Goal: Find specific page/section: Find specific page/section

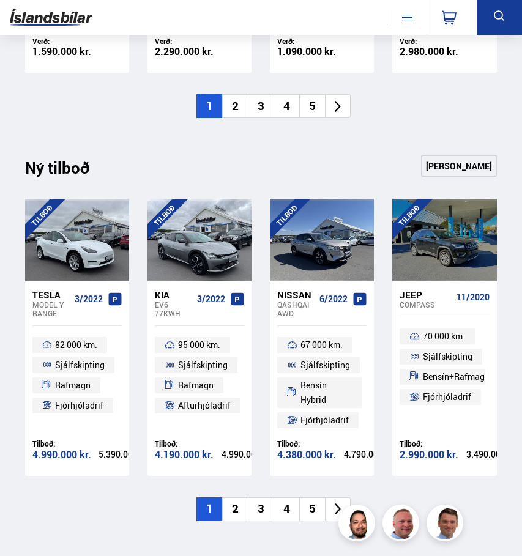
scroll to position [1371, 0]
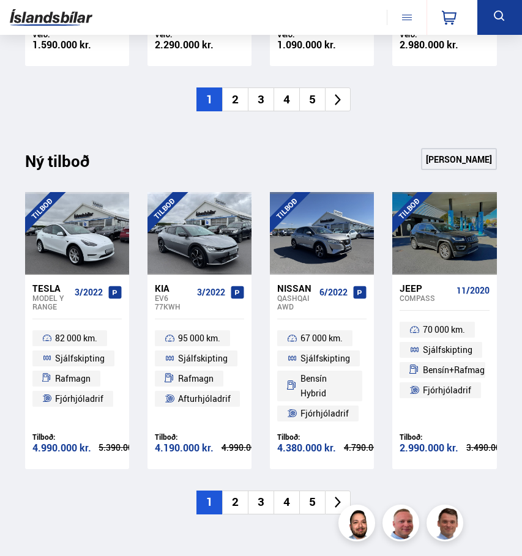
click at [234, 503] on li "2" at bounding box center [235, 503] width 26 height 24
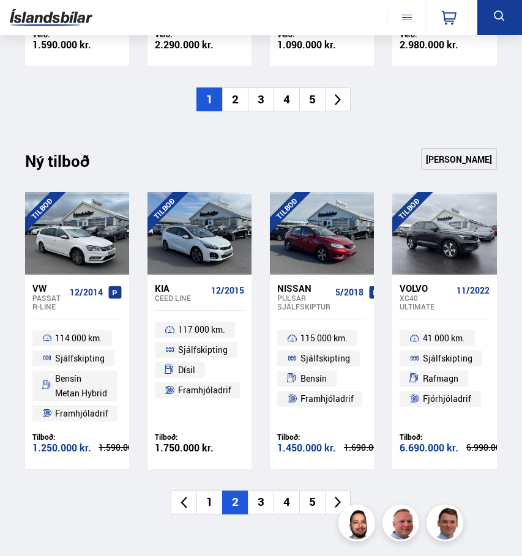
click at [259, 504] on li "3" at bounding box center [261, 503] width 26 height 24
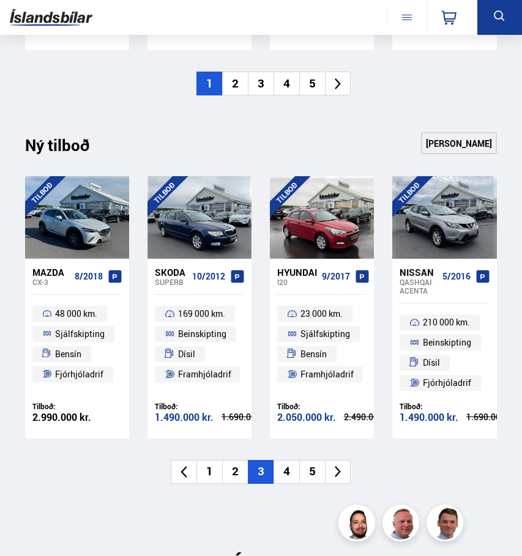
scroll to position [1388, 0]
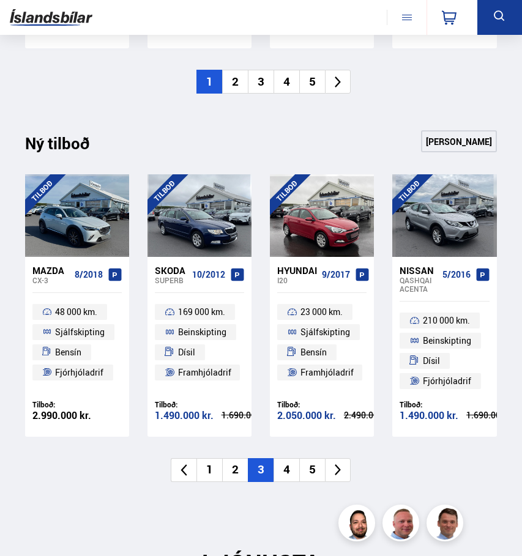
click at [286, 476] on li "4" at bounding box center [287, 470] width 26 height 24
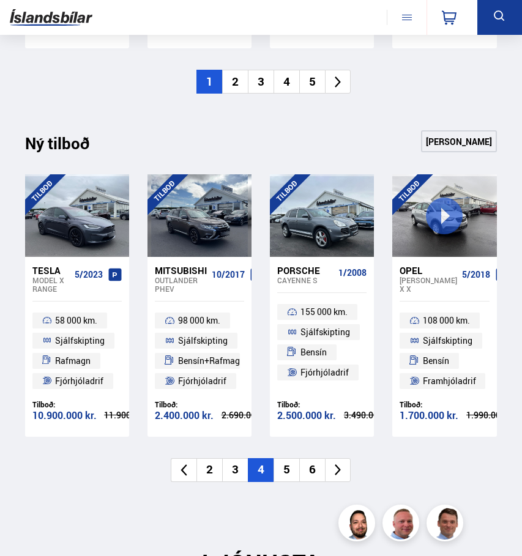
click at [291, 468] on li "5" at bounding box center [287, 470] width 26 height 24
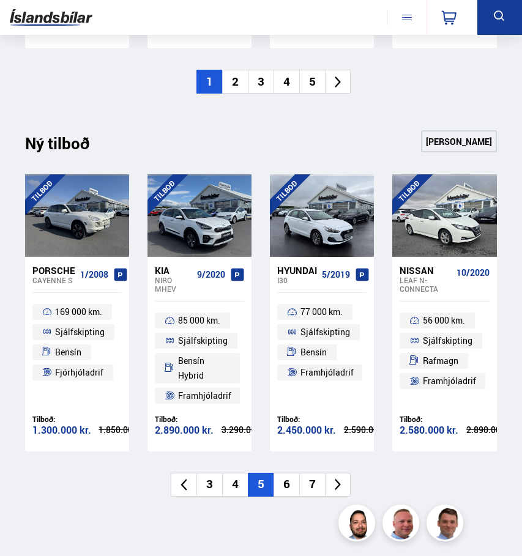
click at [294, 485] on li "6" at bounding box center [287, 485] width 26 height 24
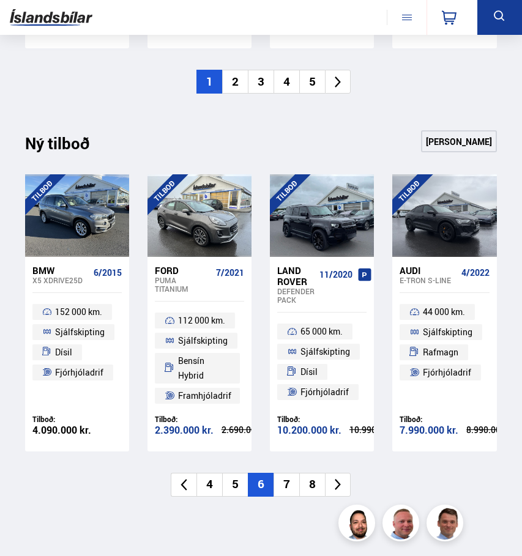
click at [286, 484] on li "7" at bounding box center [287, 485] width 26 height 24
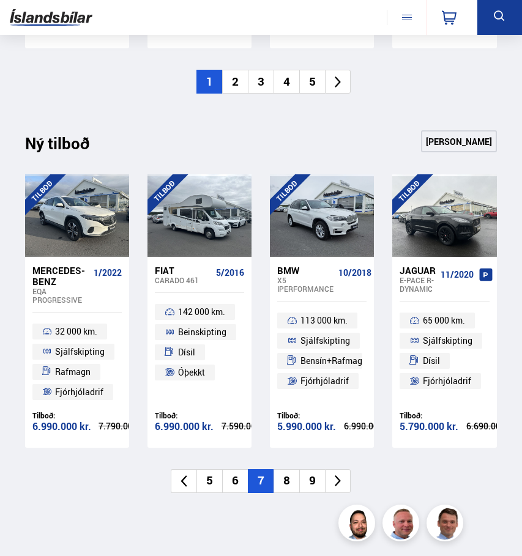
click at [286, 484] on li "8" at bounding box center [287, 481] width 26 height 24
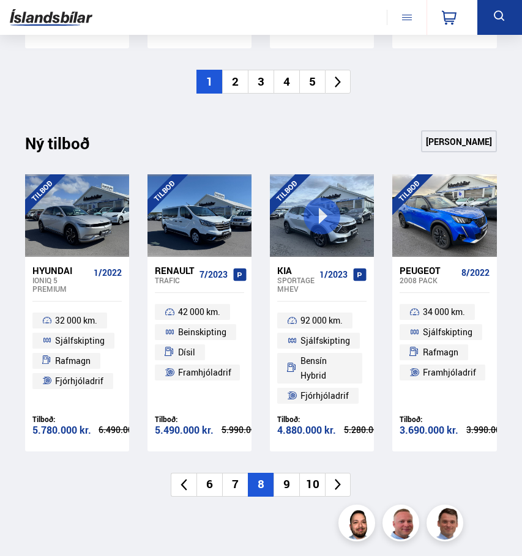
click at [286, 484] on li "9" at bounding box center [287, 485] width 26 height 24
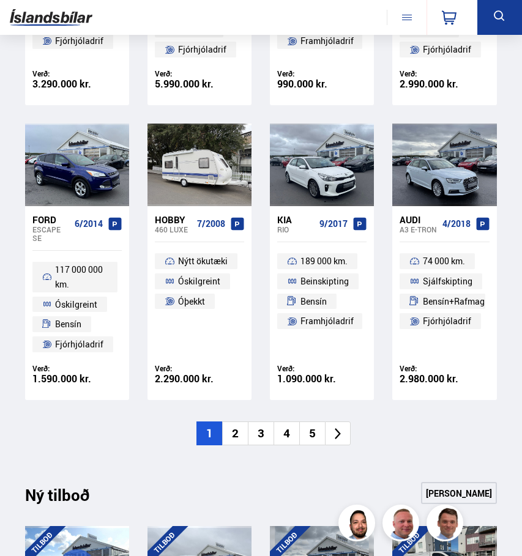
scroll to position [1037, 0]
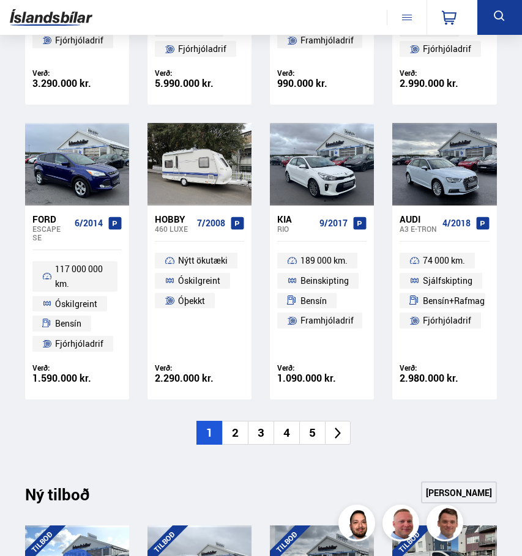
click at [239, 439] on li "2" at bounding box center [235, 433] width 26 height 24
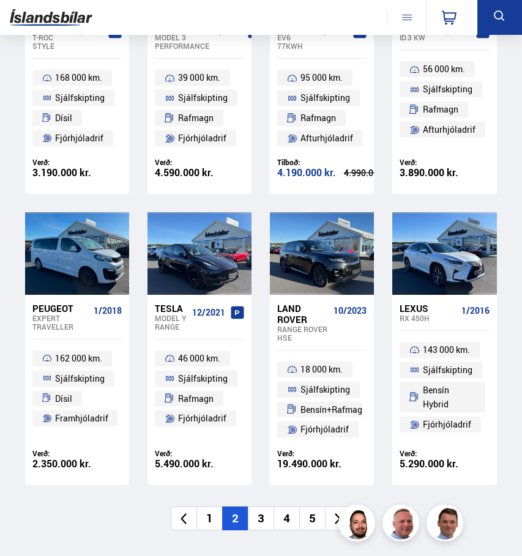
scroll to position [950, 0]
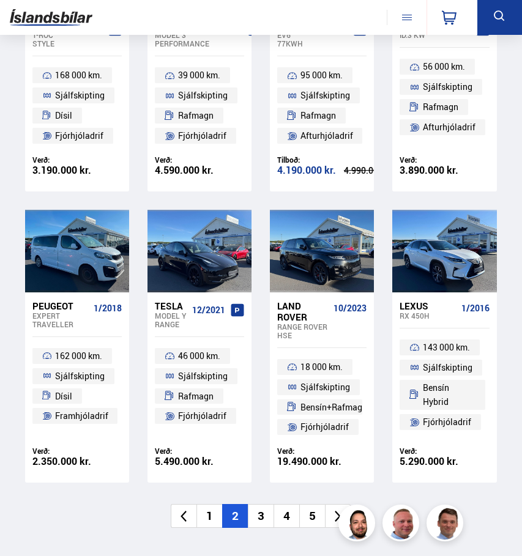
click at [266, 514] on li "3" at bounding box center [261, 516] width 26 height 24
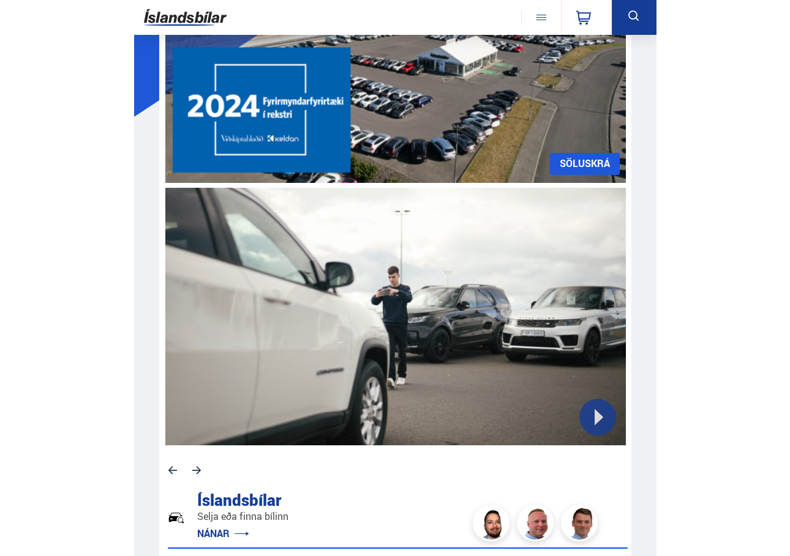
scroll to position [0, 0]
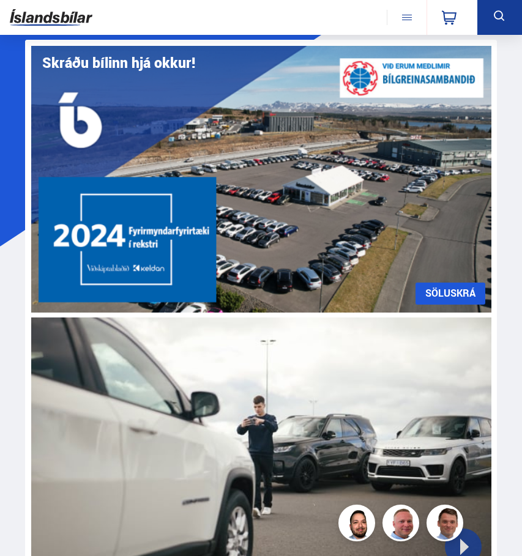
click at [413, 19] on button at bounding box center [407, 17] width 40 height 15
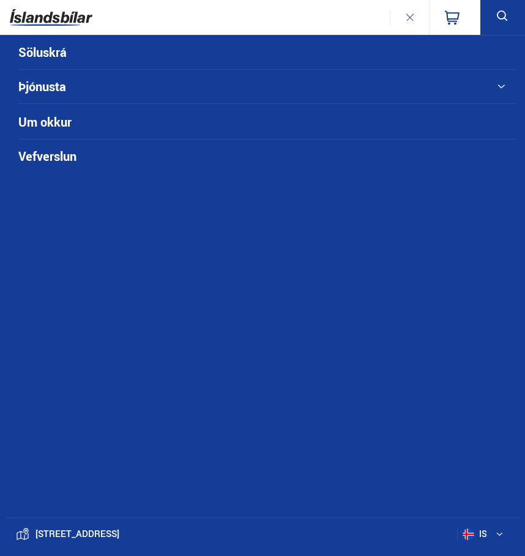
click at [112, 43] on link "Söluskrá" at bounding box center [244, 53] width 452 height 34
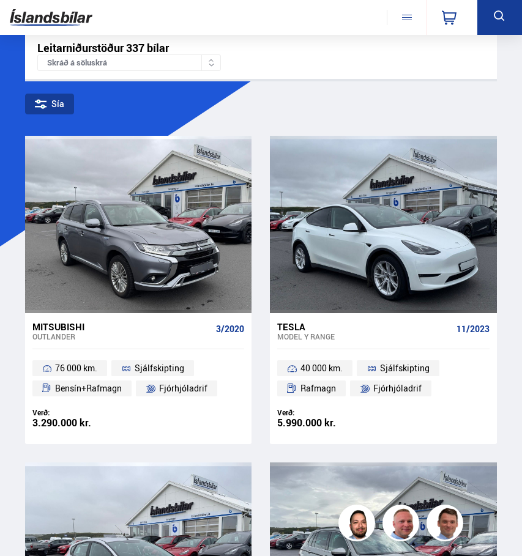
click at [129, 67] on div "Skráð á söluskrá" at bounding box center [129, 62] width 184 height 17
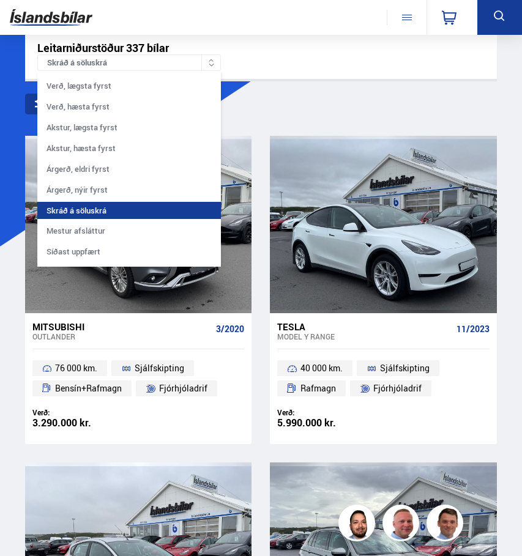
click at [128, 67] on div "Skráð á söluskrá" at bounding box center [129, 62] width 184 height 17
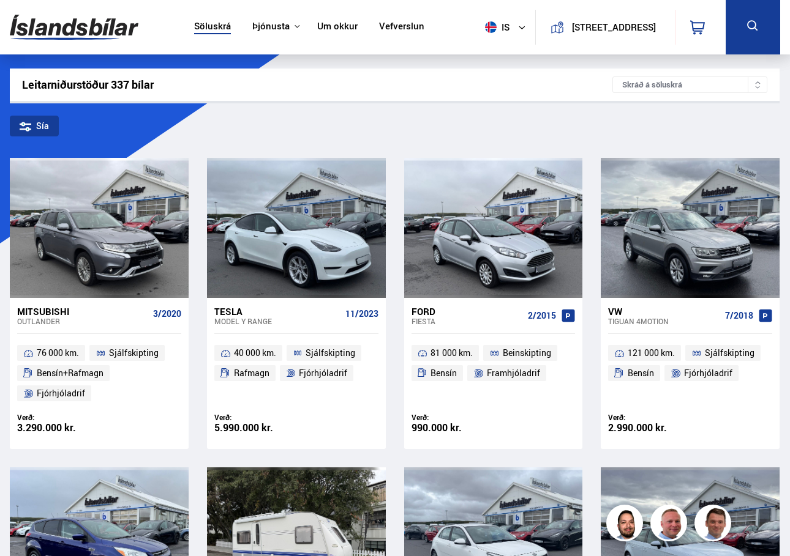
click at [522, 86] on div "Skráð á söluskrá" at bounding box center [689, 85] width 155 height 17
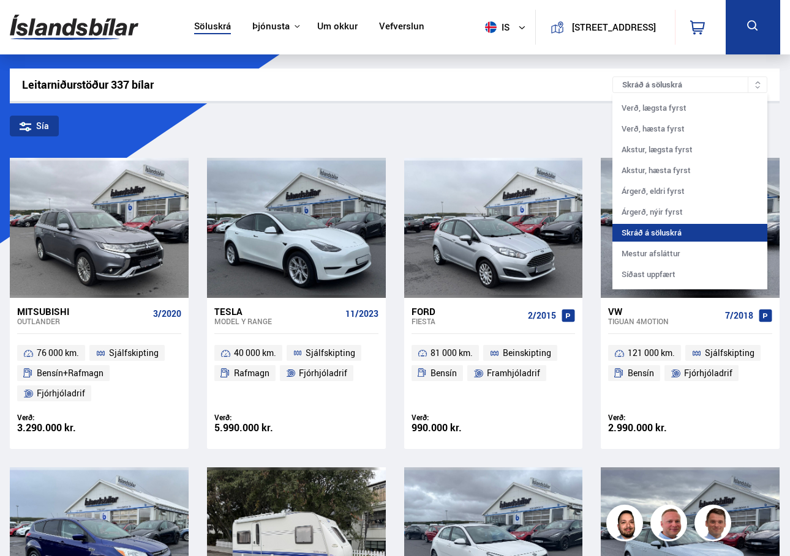
click at [522, 86] on div "Skráð á söluskrá" at bounding box center [689, 85] width 155 height 17
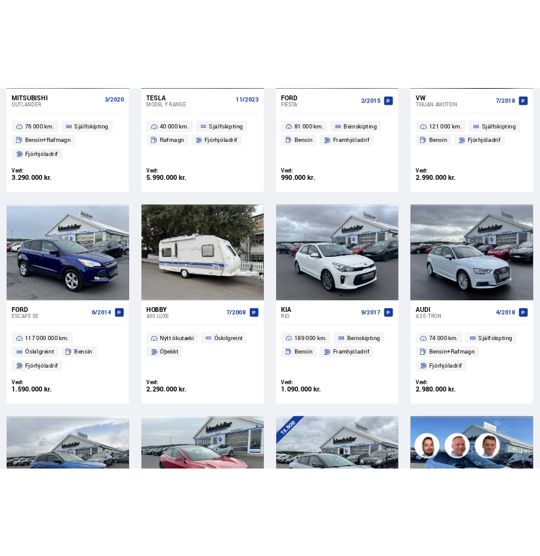
scroll to position [155, 0]
